Goal: Information Seeking & Learning: Learn about a topic

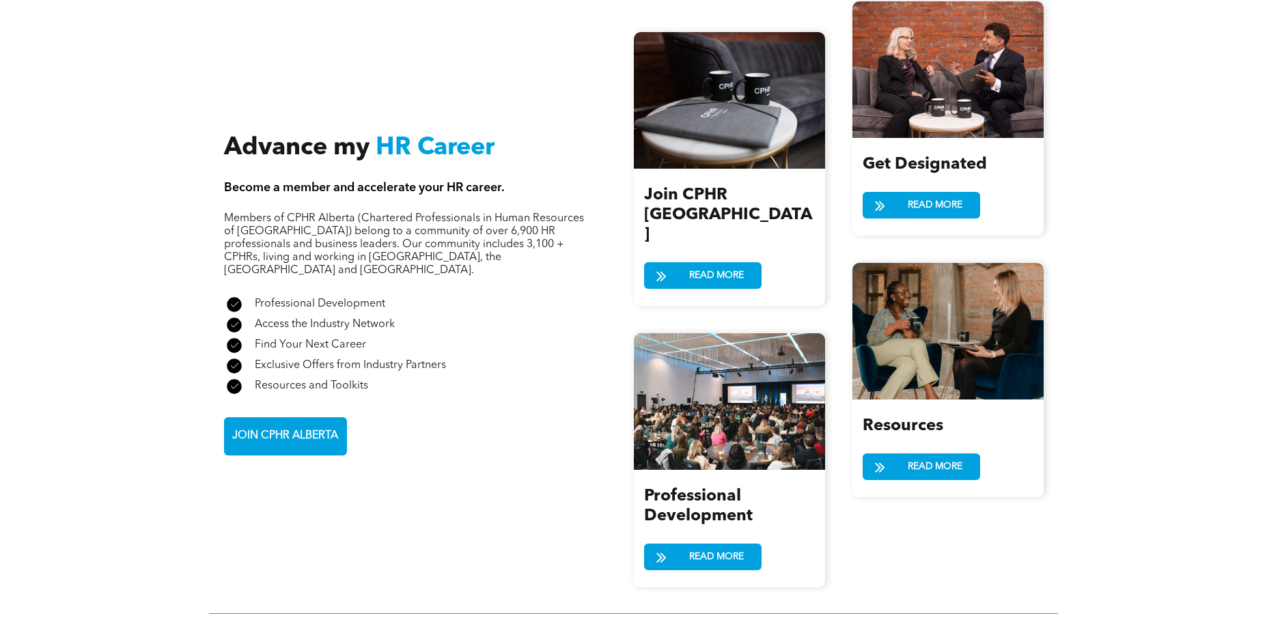
scroll to position [1480, 0]
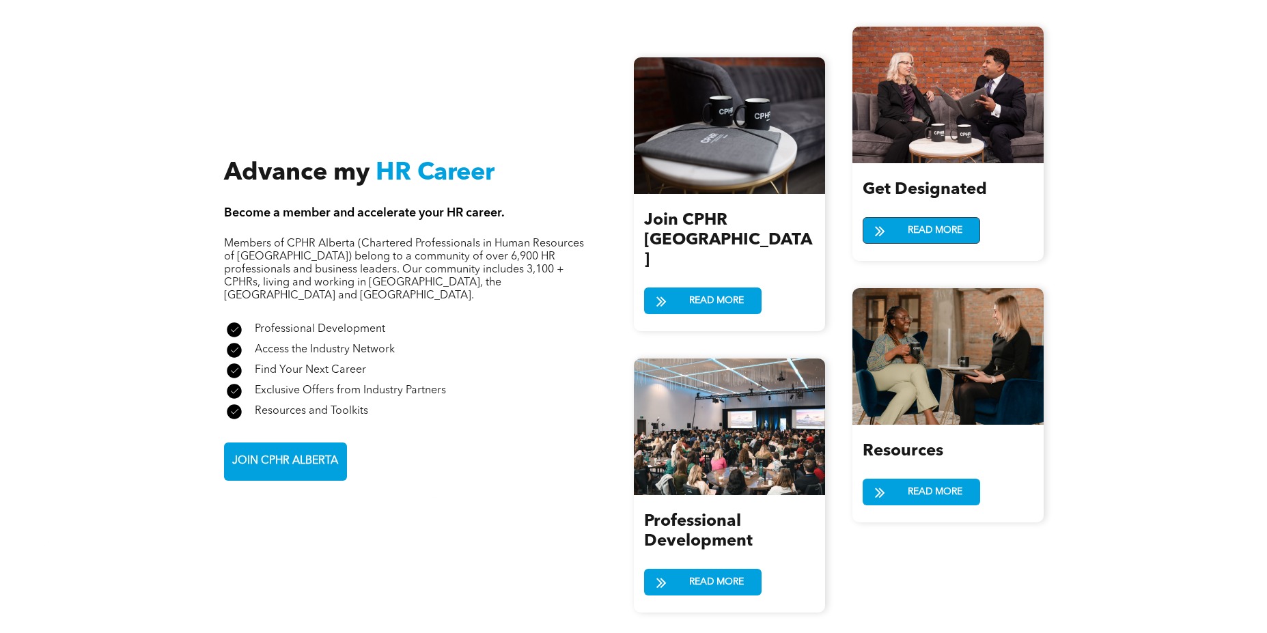
click at [917, 218] on span "READ MORE" at bounding box center [935, 230] width 64 height 25
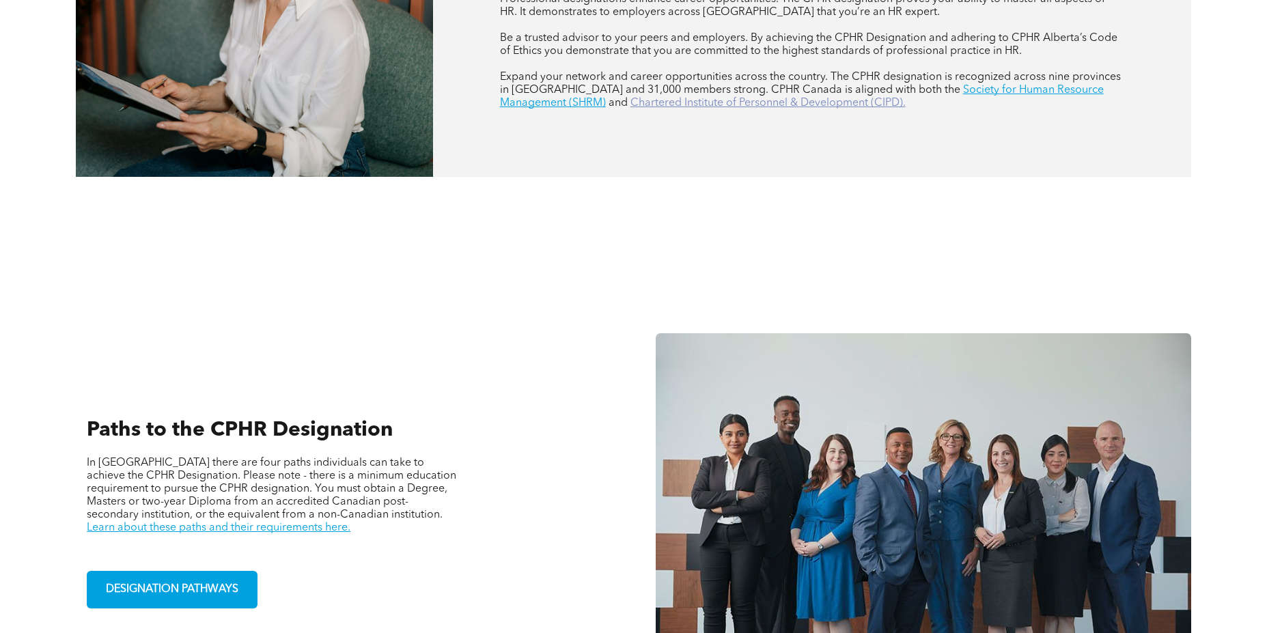
scroll to position [750, 0]
